Goal: Task Accomplishment & Management: Manage account settings

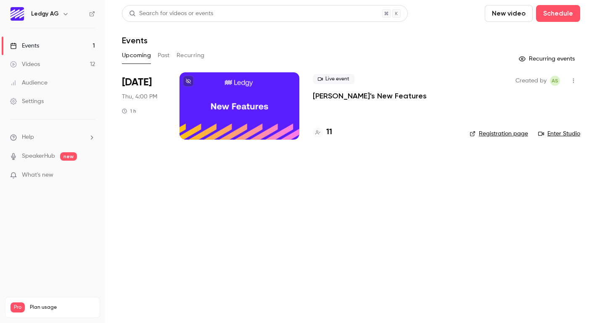
click at [231, 100] on div at bounding box center [239, 105] width 120 height 67
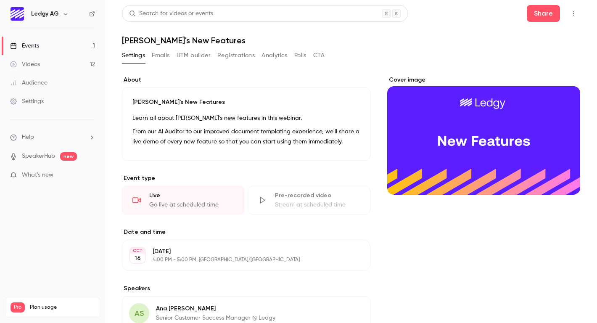
click at [232, 55] on button "Registrations" at bounding box center [235, 55] width 37 height 13
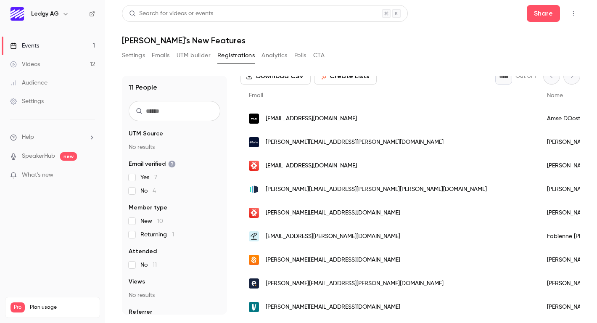
scroll to position [47, 0]
